Goal: Browse casually: Explore the website without a specific task or goal

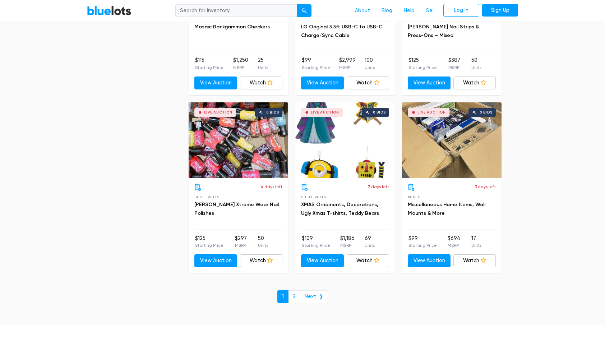
scroll to position [2996, 0]
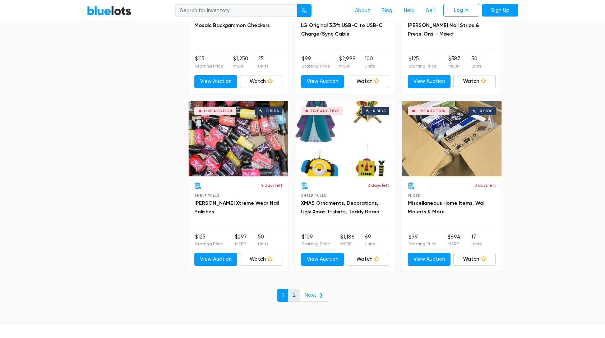
click at [297, 293] on link "2" at bounding box center [294, 295] width 12 height 13
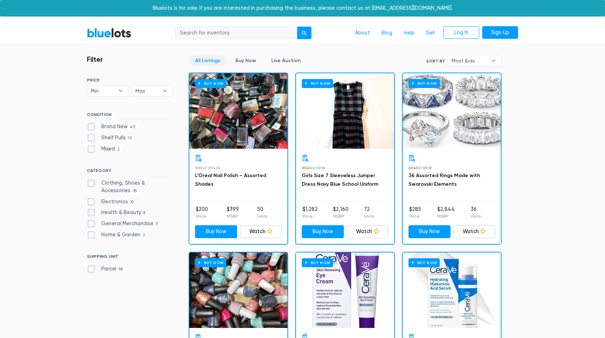
click at [297, 293] on div "Buy Now" at bounding box center [345, 290] width 98 height 75
